Goal: Task Accomplishment & Management: Use online tool/utility

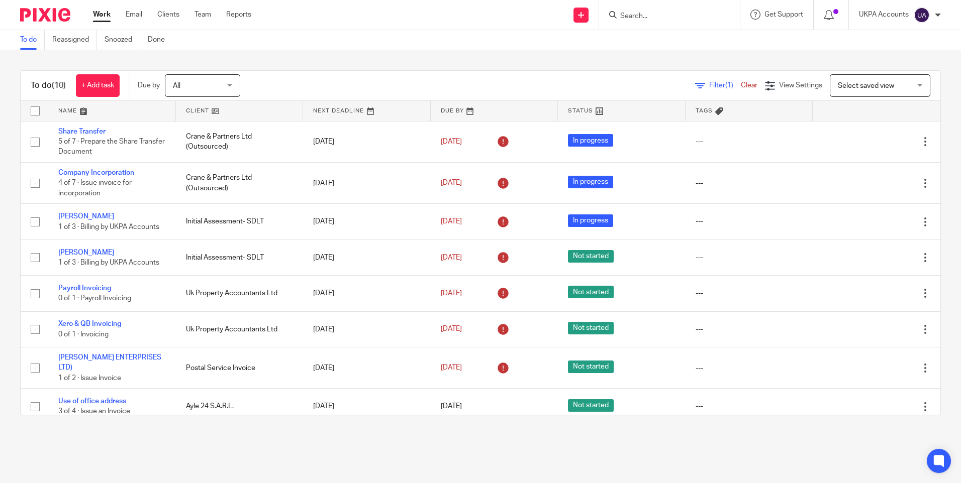
click at [264, 435] on div "To do (10) + Add task Due by All All Today Tomorrow This week Next week This mo…" at bounding box center [480, 242] width 961 height 385
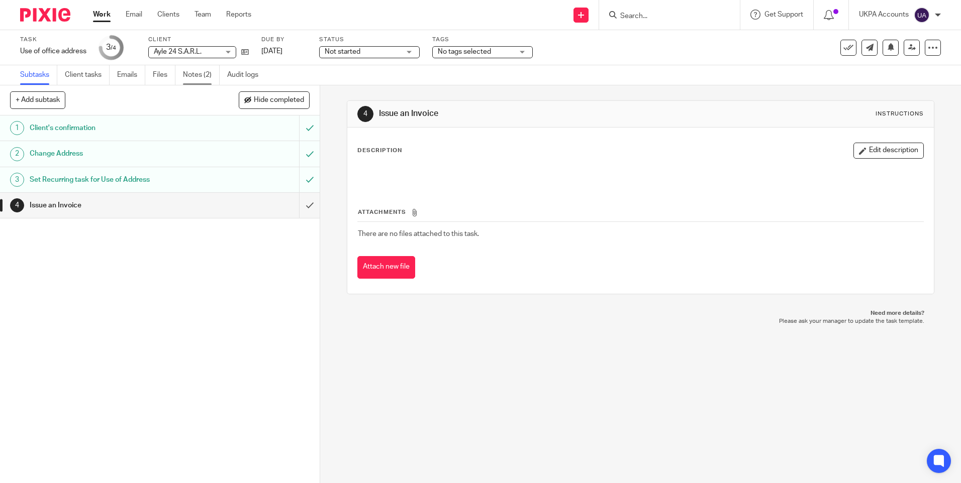
click at [201, 72] on link "Notes (2)" at bounding box center [201, 75] width 37 height 20
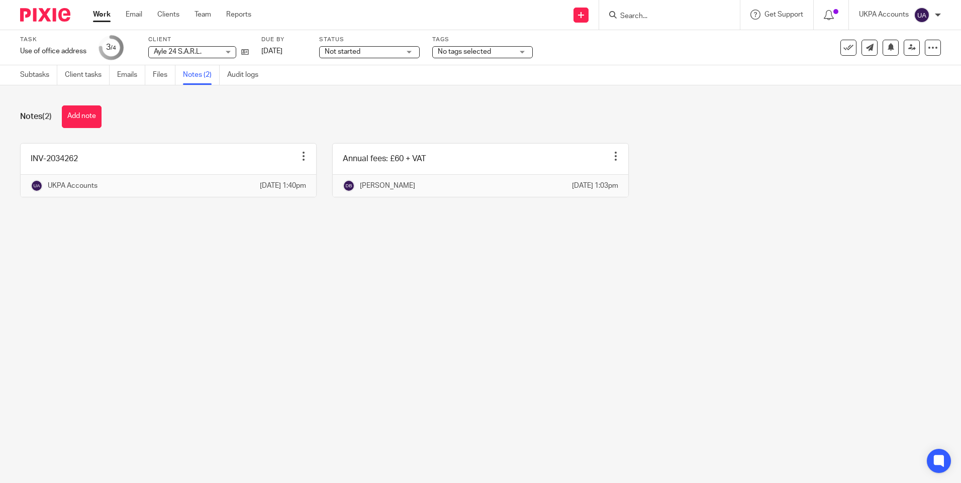
click at [195, 365] on main "Task Use of office address Save Use of office address 3 /4 Client Ayle 24 S.A.R…" at bounding box center [480, 241] width 961 height 483
click at [181, 353] on main "Task Use of office address Save Use of office address 3 /4 Client Ayle 24 S.A.R…" at bounding box center [480, 241] width 961 height 483
click at [23, 78] on link "Subtasks" at bounding box center [38, 75] width 37 height 20
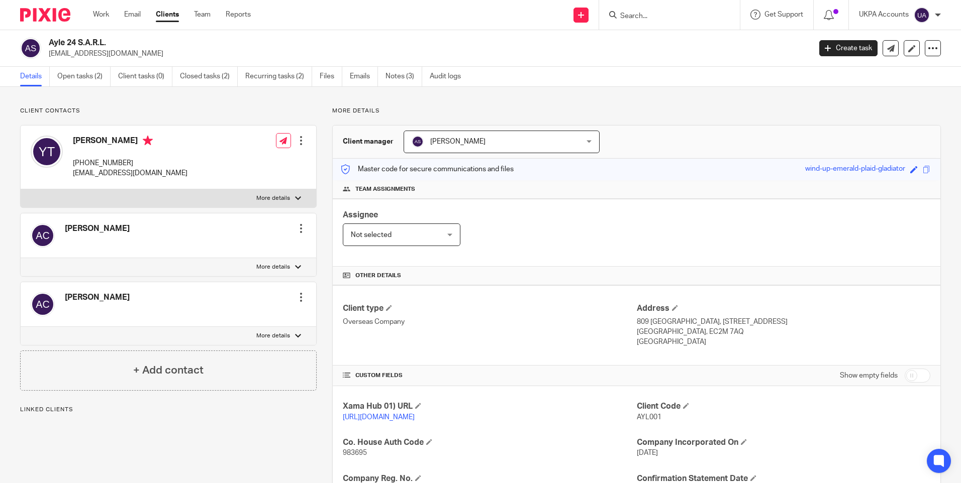
scroll to position [165, 0]
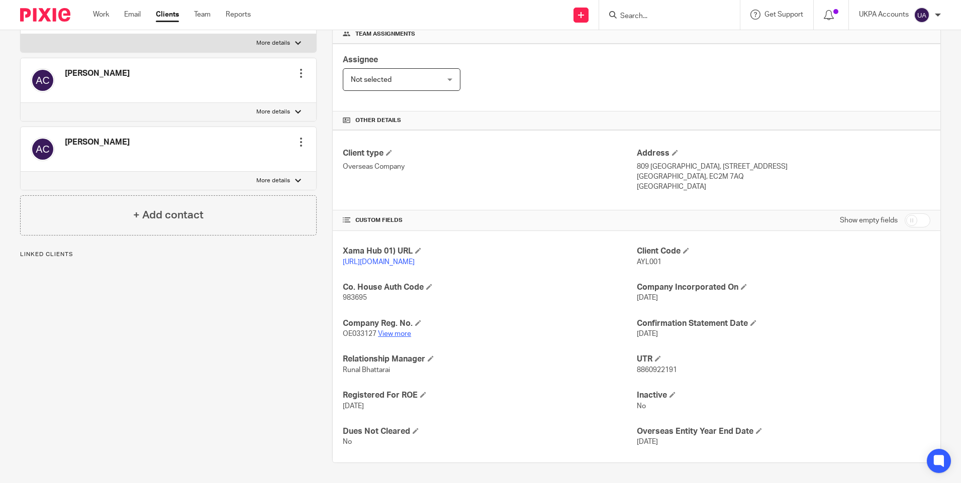
click at [403, 335] on link "View more" at bounding box center [394, 334] width 33 height 7
